Goal: Check status: Check status

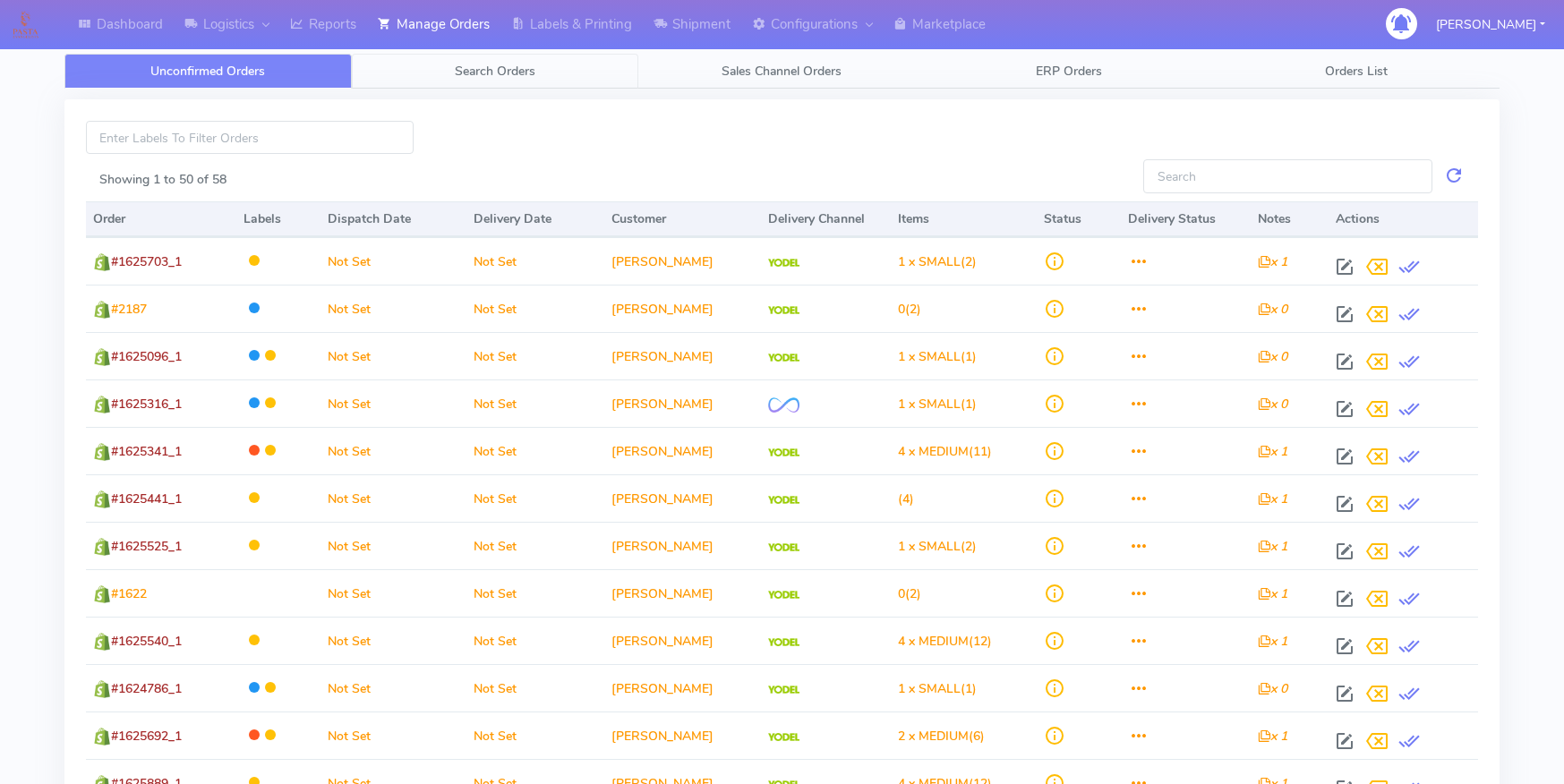
click at [477, 68] on span "Search Orders" at bounding box center [495, 72] width 80 height 17
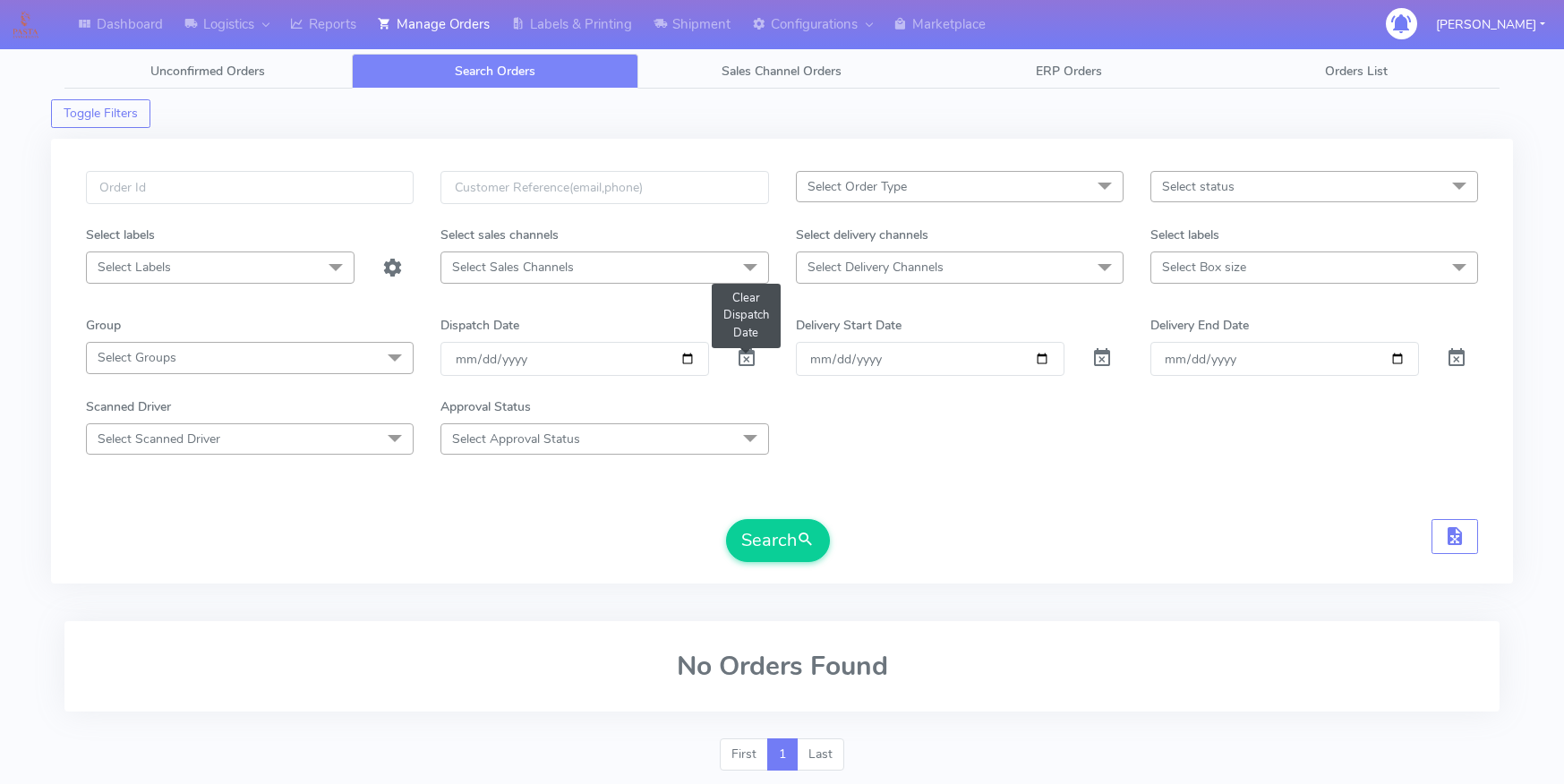
click at [757, 359] on span at bounding box center [746, 362] width 21 height 17
paste input "1622824"
type input "1622824"
click at [726, 519] on button "Search" at bounding box center [778, 540] width 104 height 43
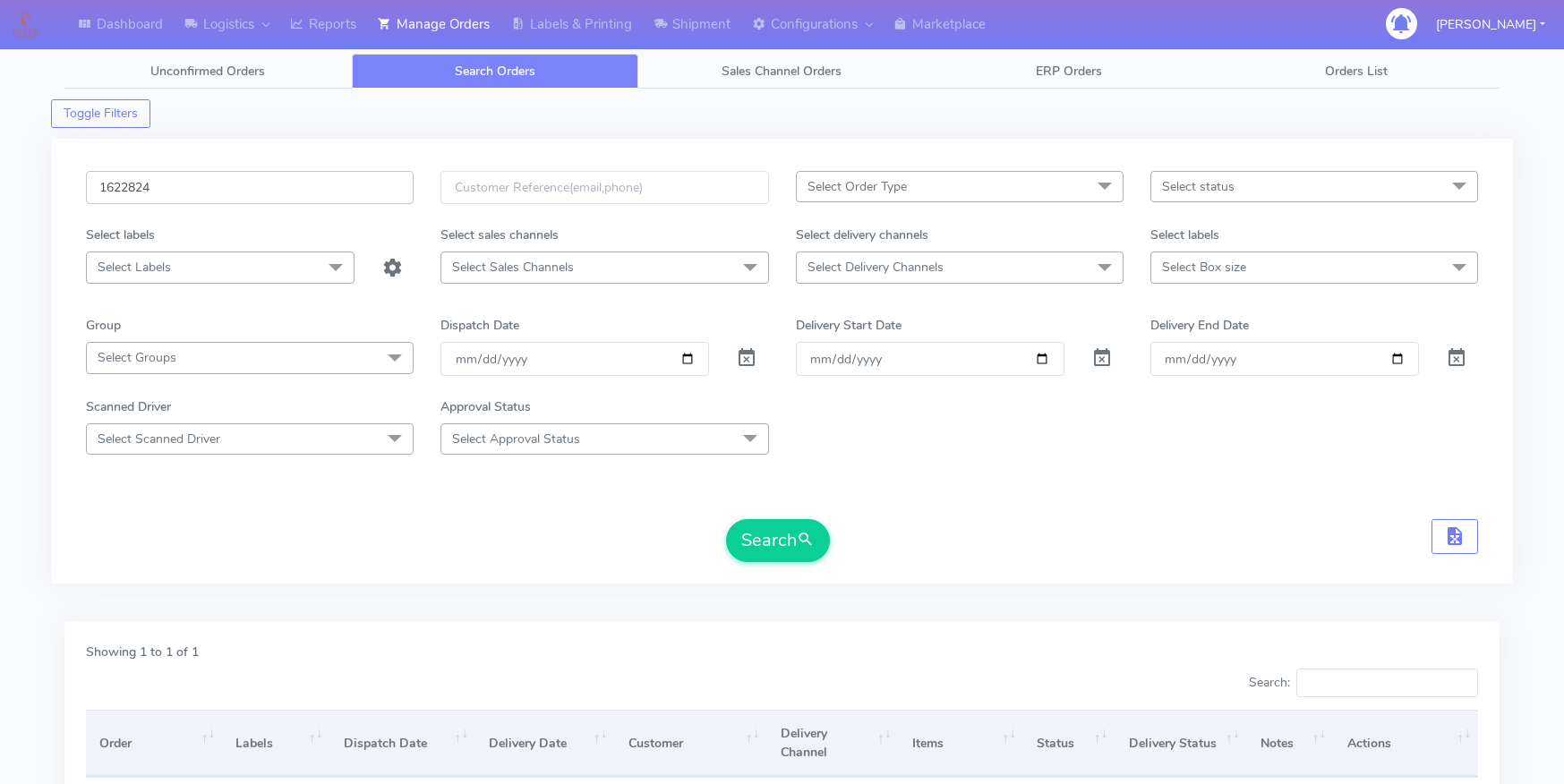
click at [138, 189] on input "1622824" at bounding box center [249, 187] width 328 height 33
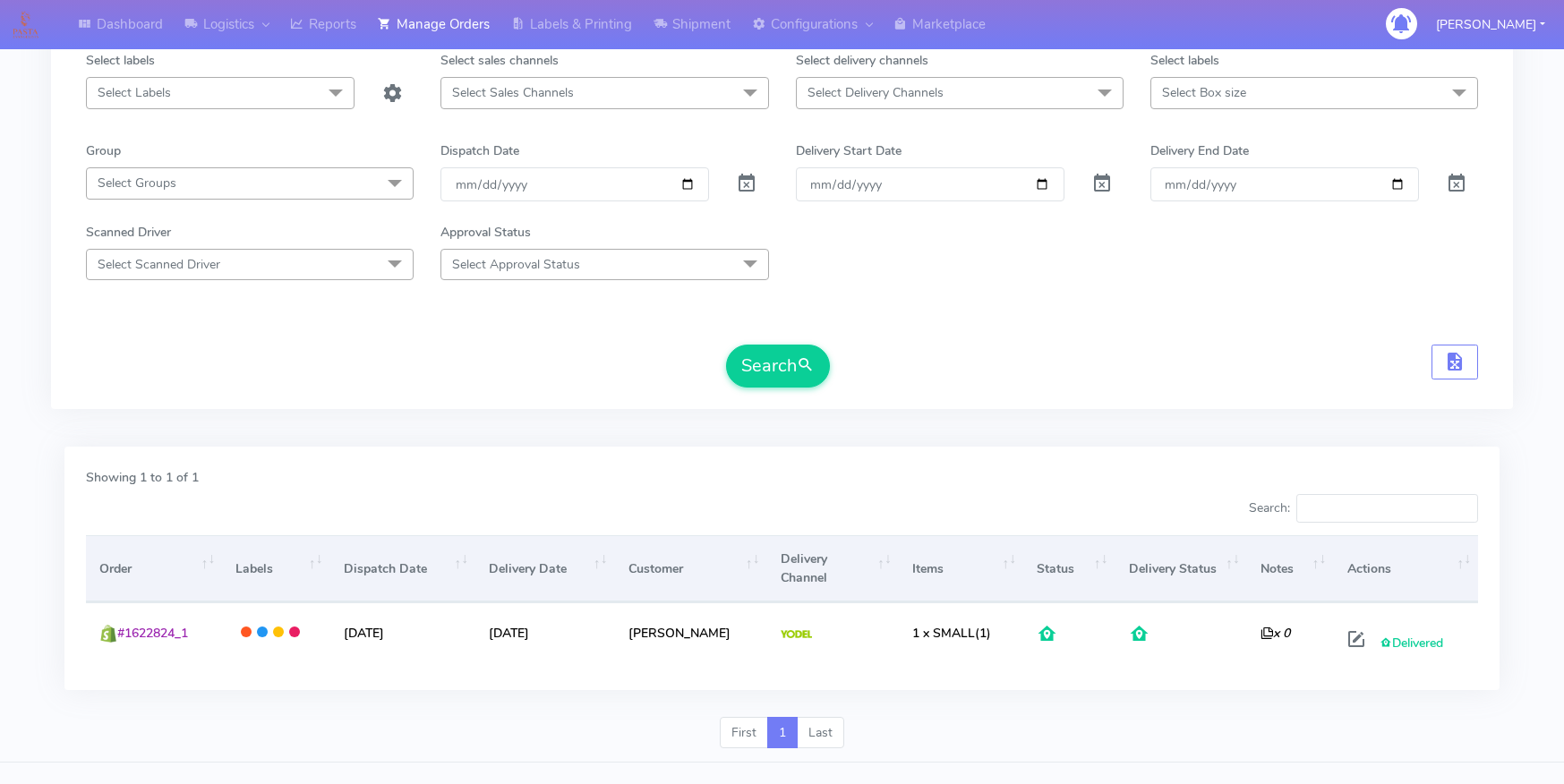
scroll to position [207, 0]
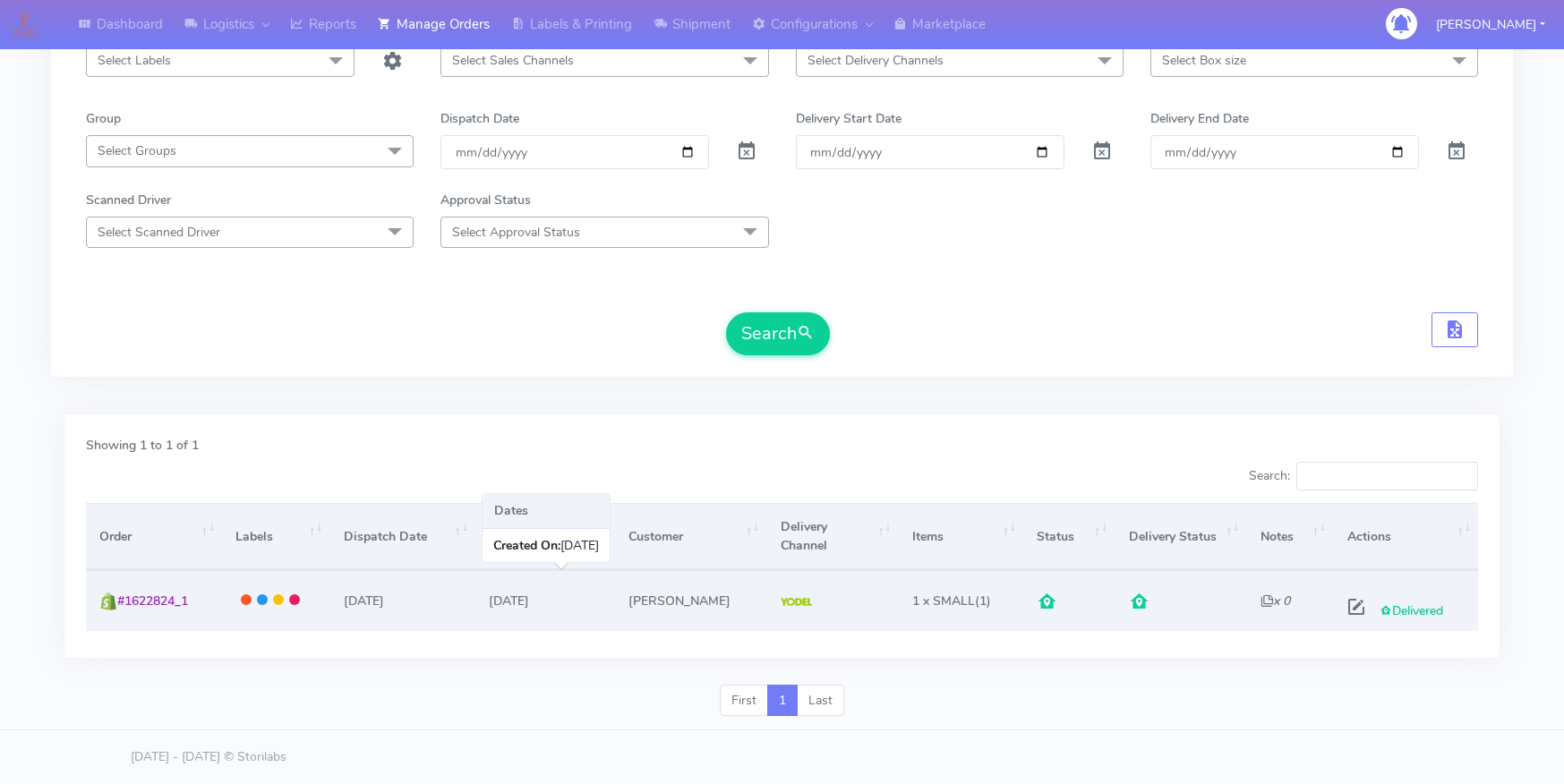
drag, startPoint x: 498, startPoint y: 602, endPoint x: 550, endPoint y: 604, distance: 52.0
click at [550, 604] on td "[DATE]" at bounding box center [545, 600] width 139 height 60
